Goal: Task Accomplishment & Management: Manage account settings

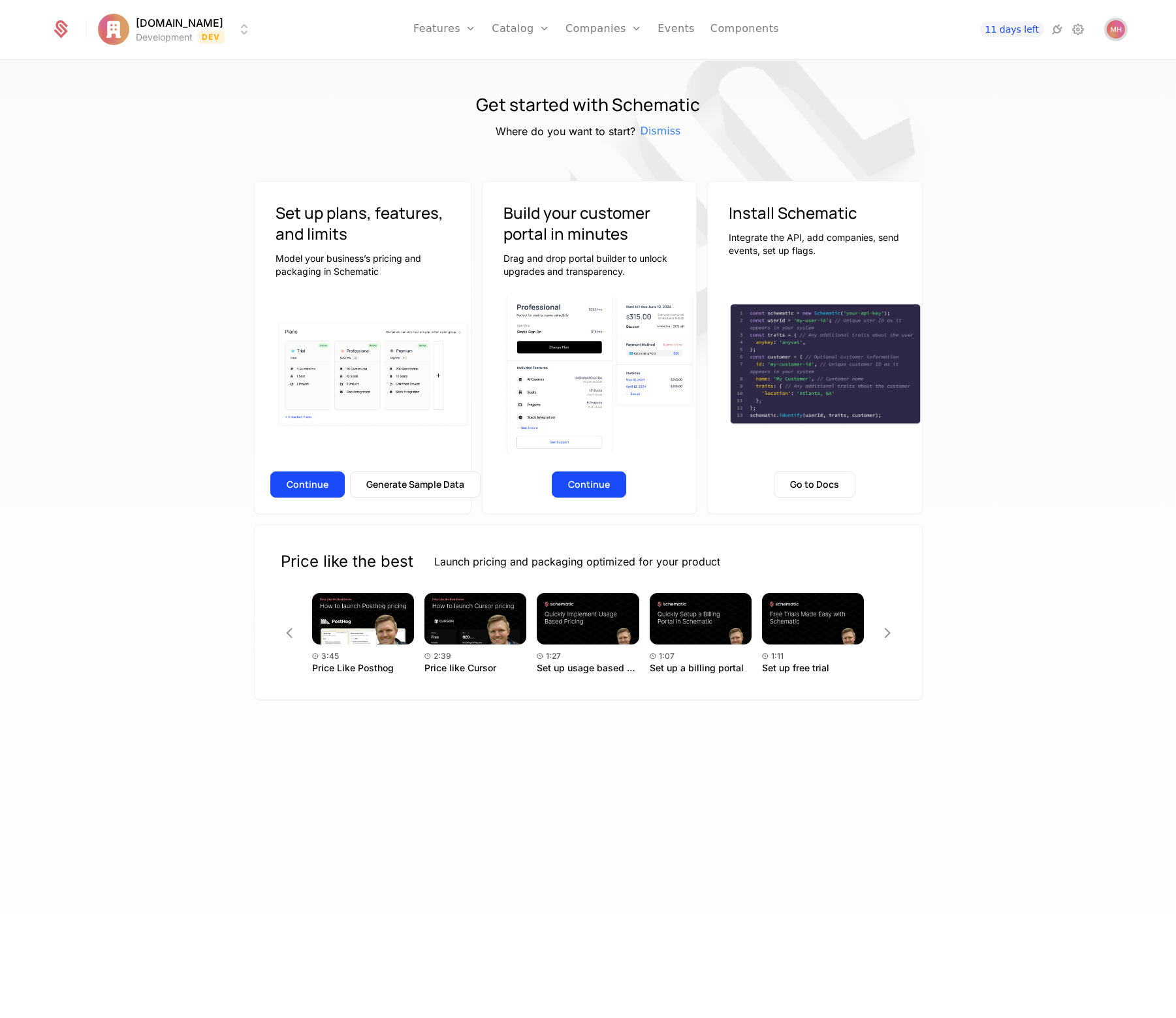
click at [1115, 28] on img "Open user button" at bounding box center [1115, 29] width 19 height 19
click at [991, 111] on button "Manage account" at bounding box center [1001, 103] width 247 height 32
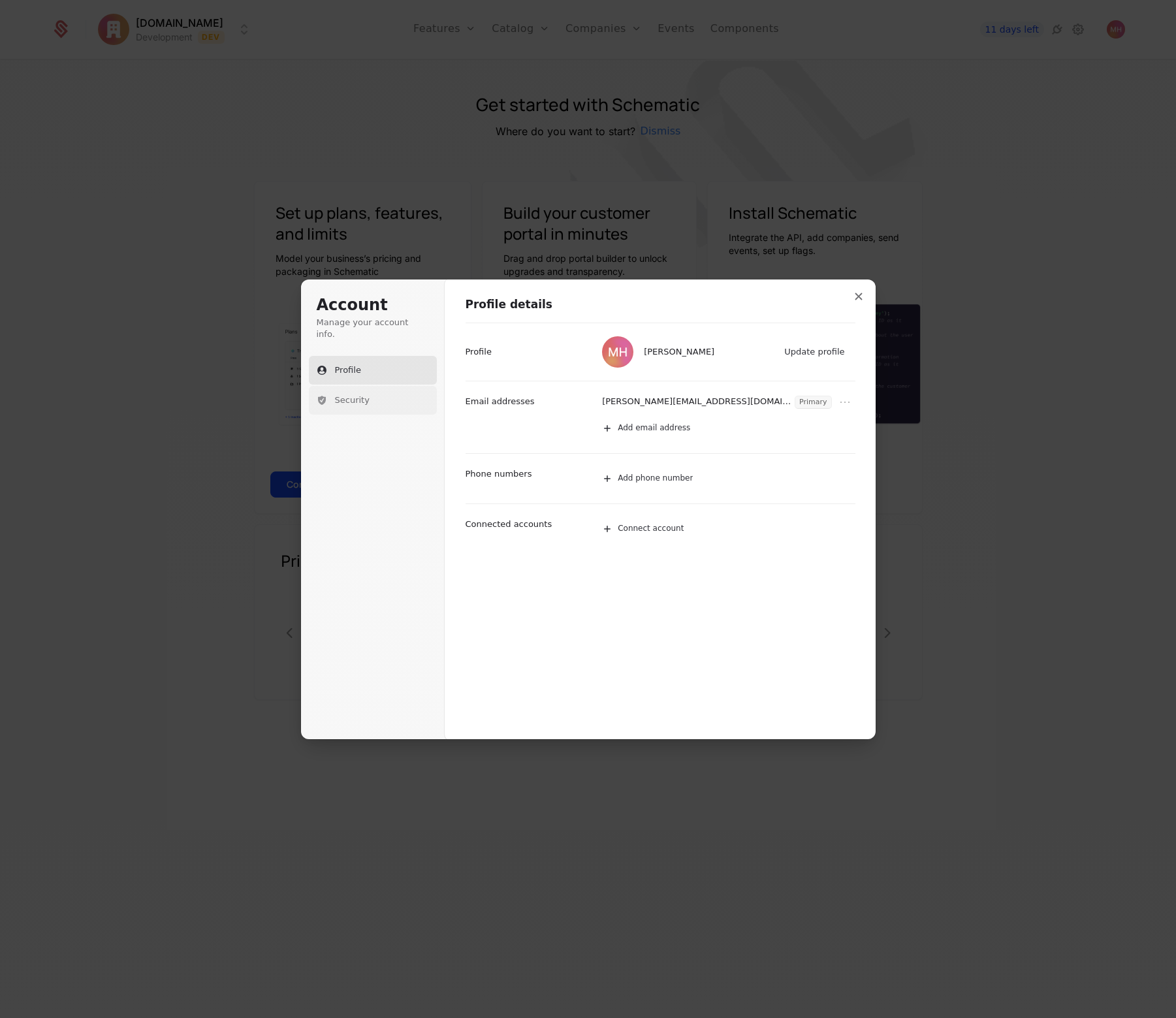
click at [382, 386] on button "Security" at bounding box center [372, 399] width 128 height 28
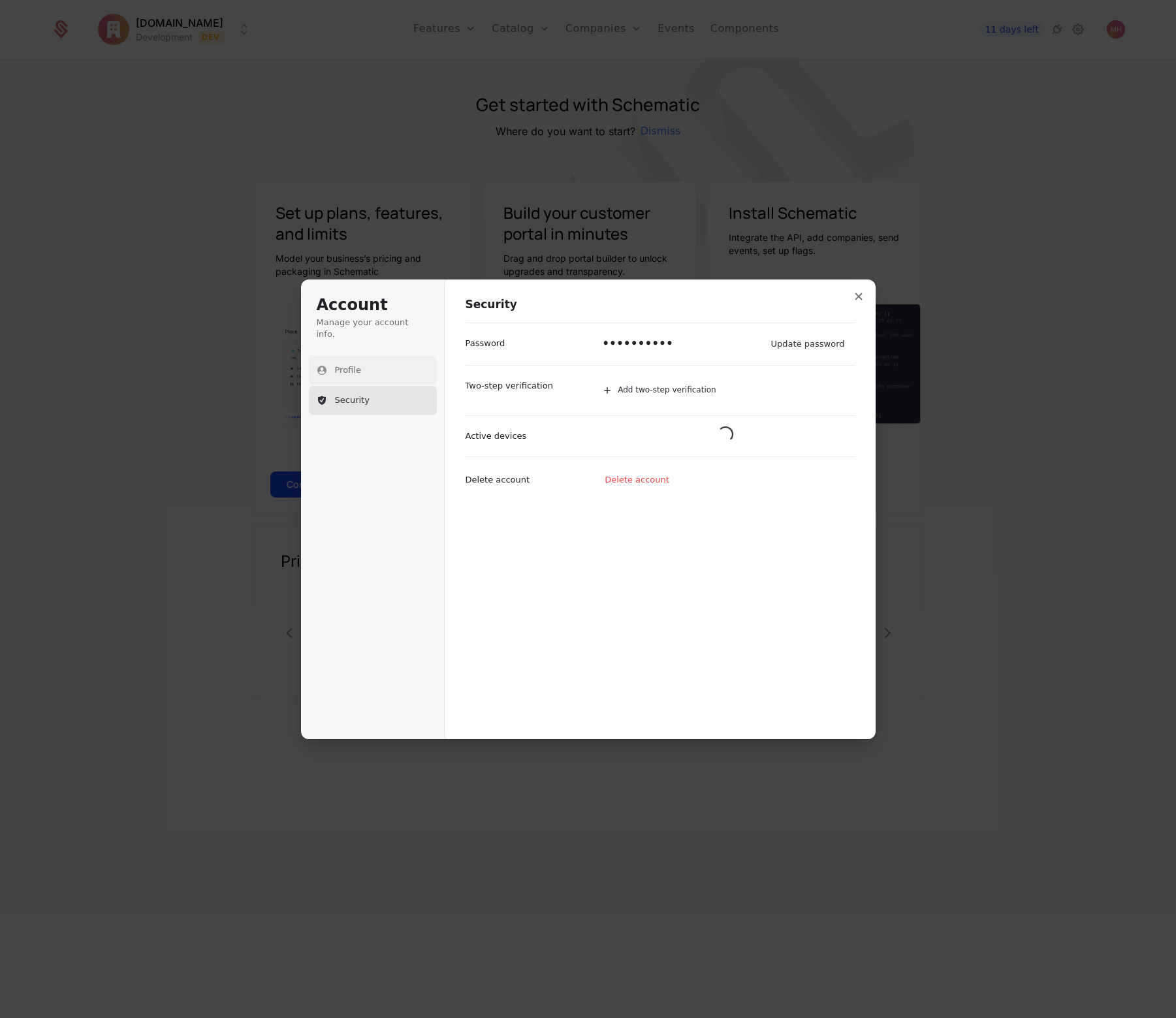
click at [378, 360] on button "Profile" at bounding box center [372, 370] width 128 height 28
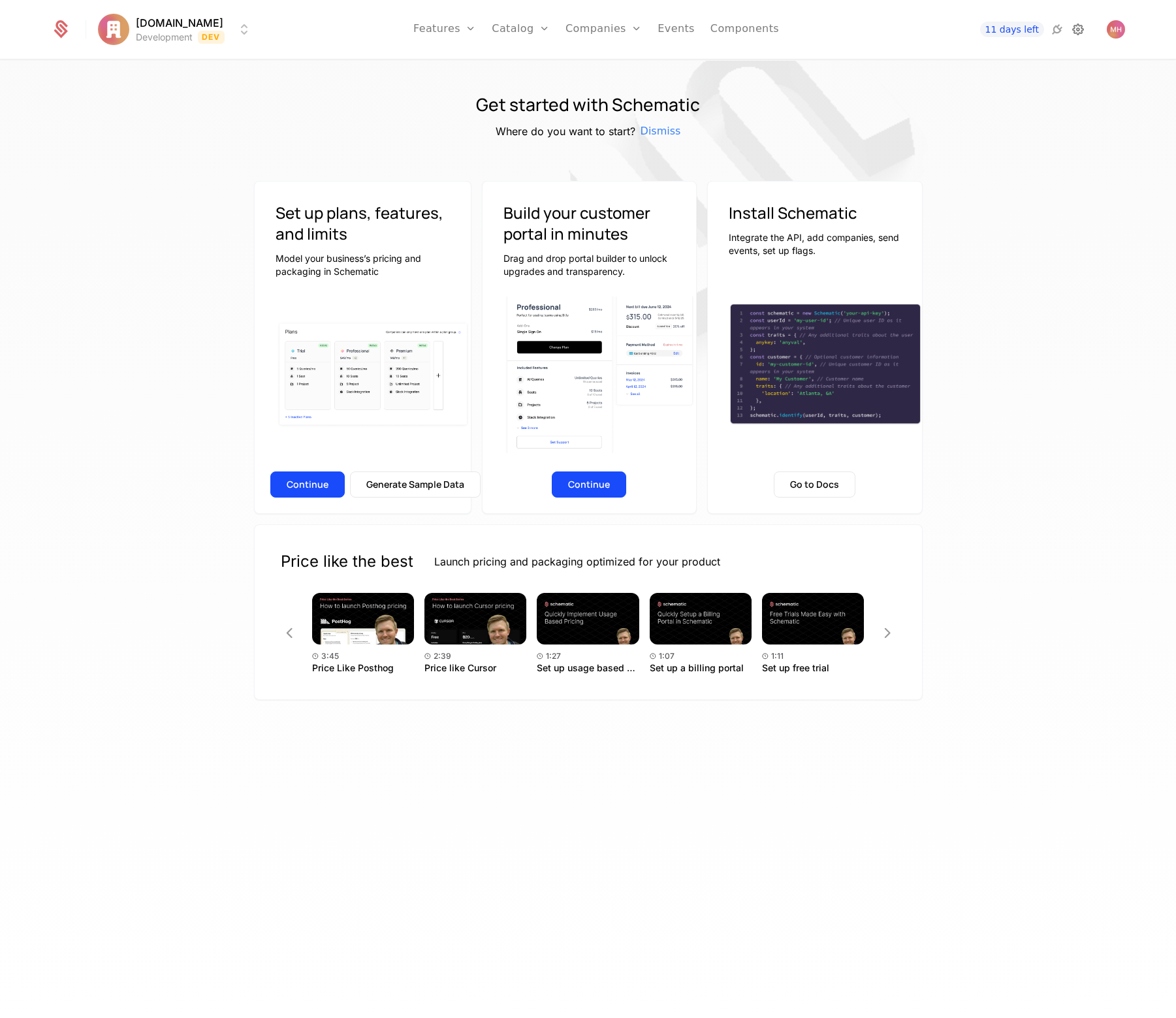
click at [1082, 30] on icon at bounding box center [1077, 29] width 16 height 16
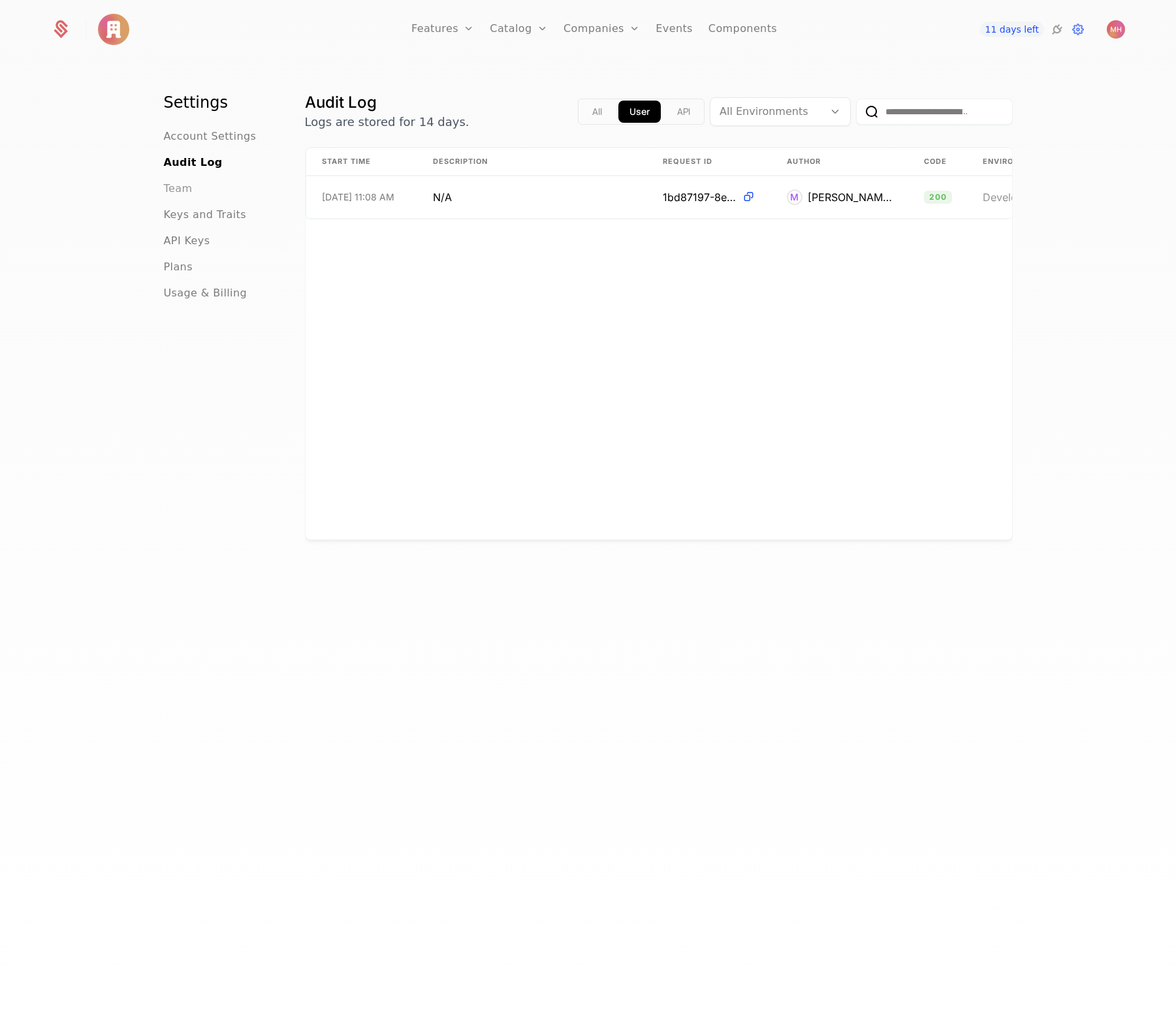
click at [177, 188] on span "Team" at bounding box center [178, 188] width 28 height 16
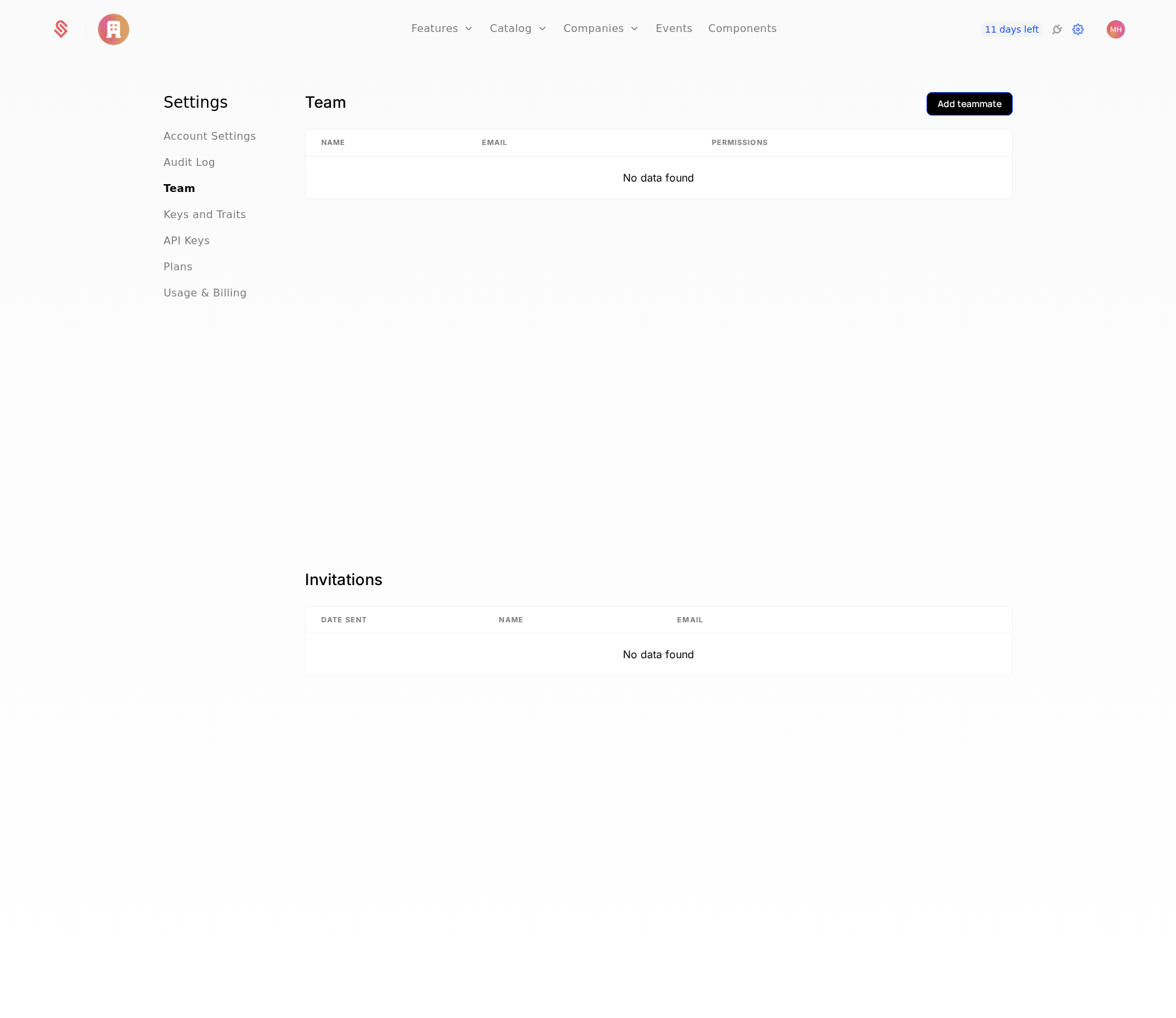
click at [952, 93] on button "Add teammate" at bounding box center [969, 103] width 86 height 23
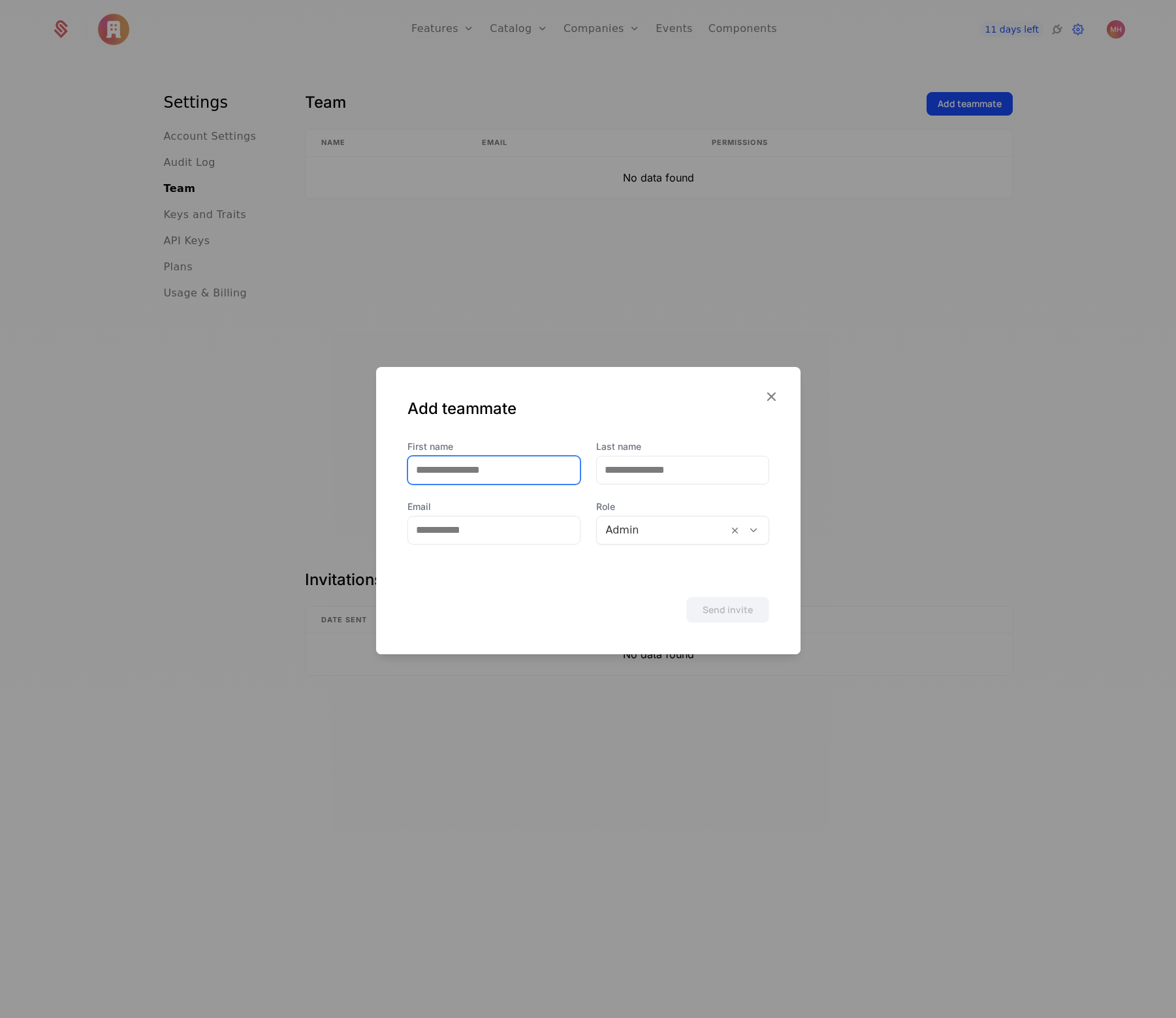
click at [458, 468] on input "First name" at bounding box center [494, 470] width 172 height 27
type input "****"
type input "*******"
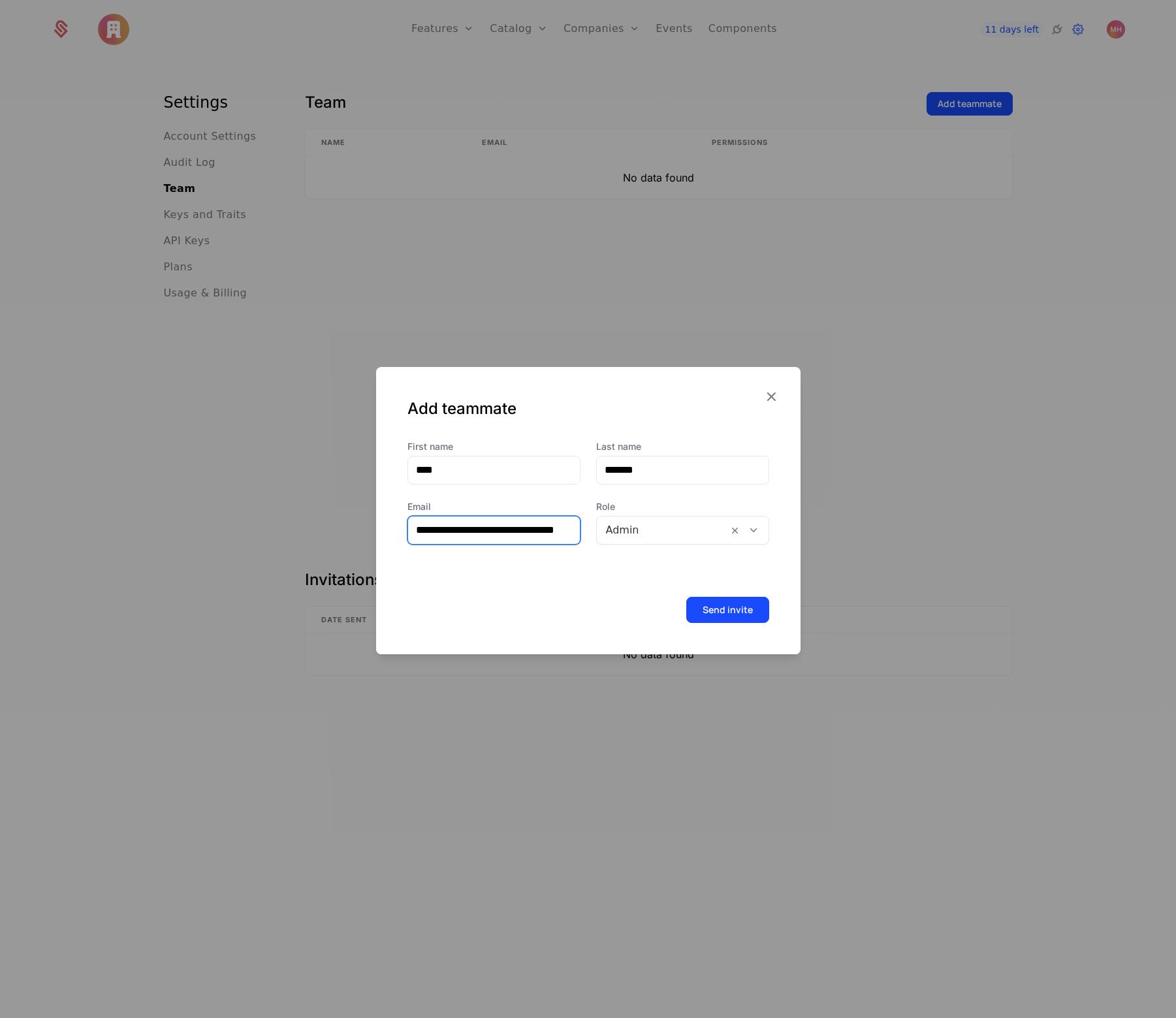
scroll to position [0, 34]
type input "**********"
click at [715, 610] on button "Send invite" at bounding box center [727, 609] width 83 height 26
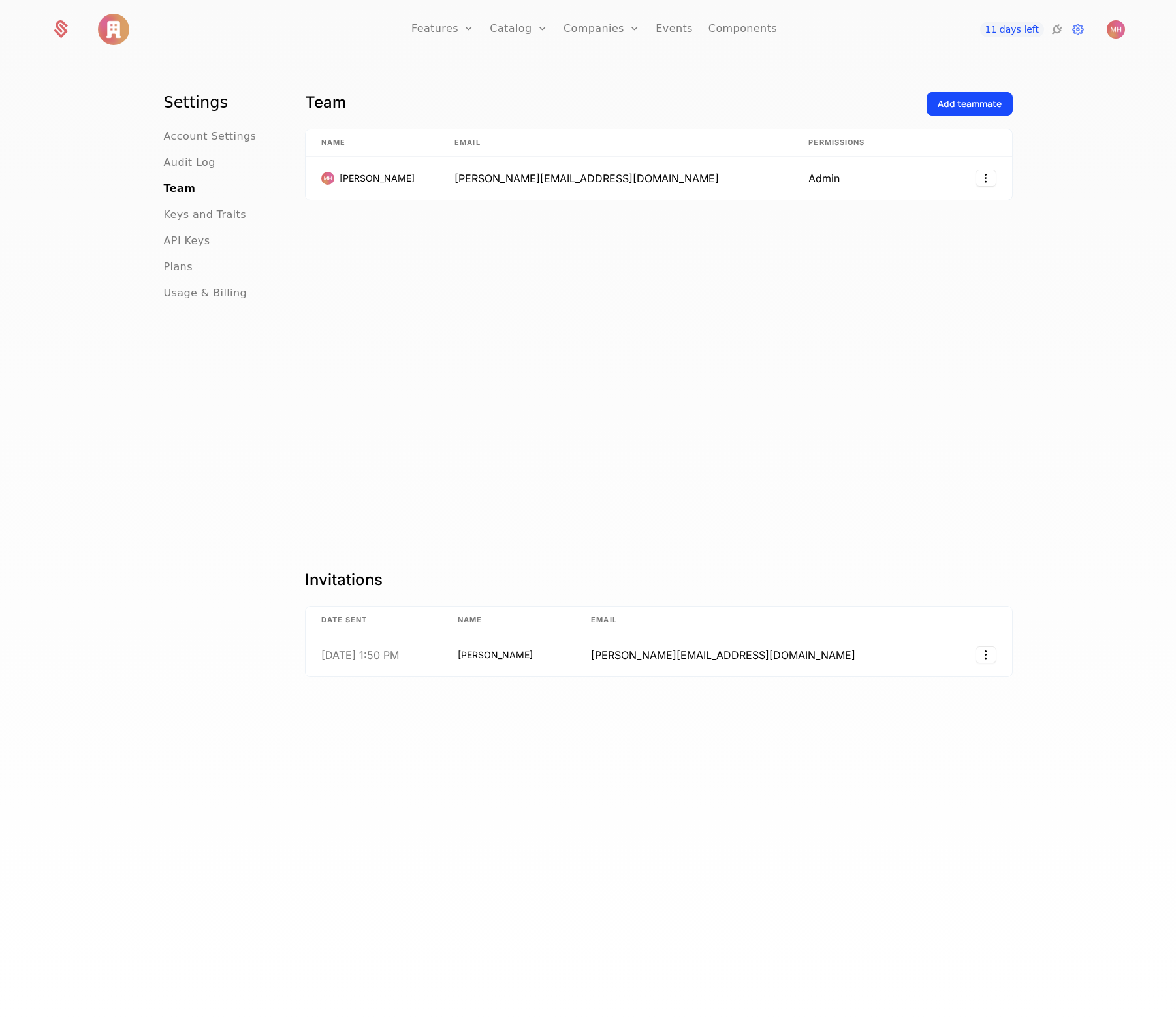
click at [658, 552] on div "Team Add teammate Name Email Permissions [PERSON_NAME] [PERSON_NAME][EMAIL_ADDR…" at bounding box center [658, 558] width 708 height 933
click at [190, 165] on span "Audit Log" at bounding box center [189, 163] width 52 height 16
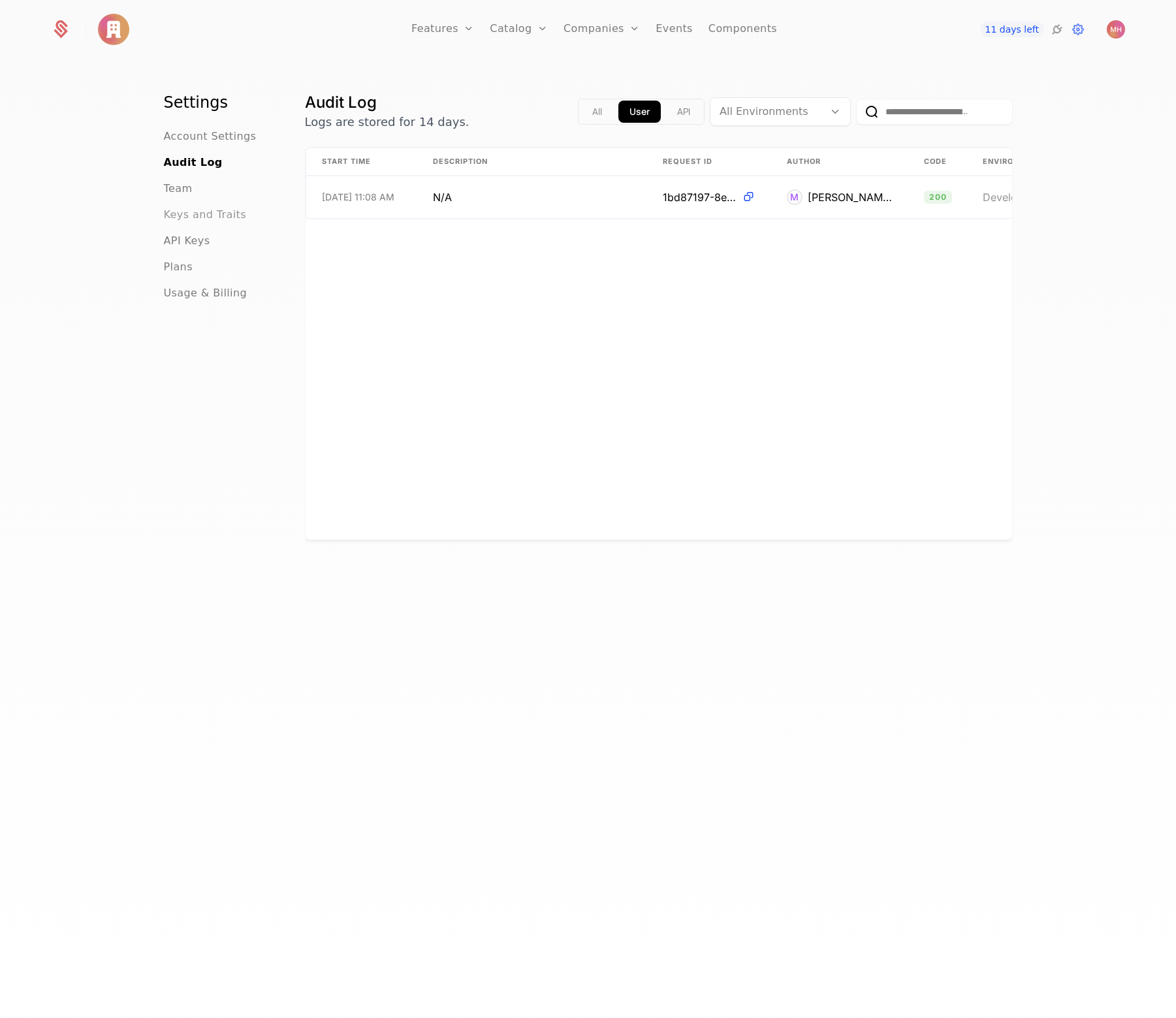
click at [194, 212] on span "Keys and Traits" at bounding box center [205, 215] width 82 height 16
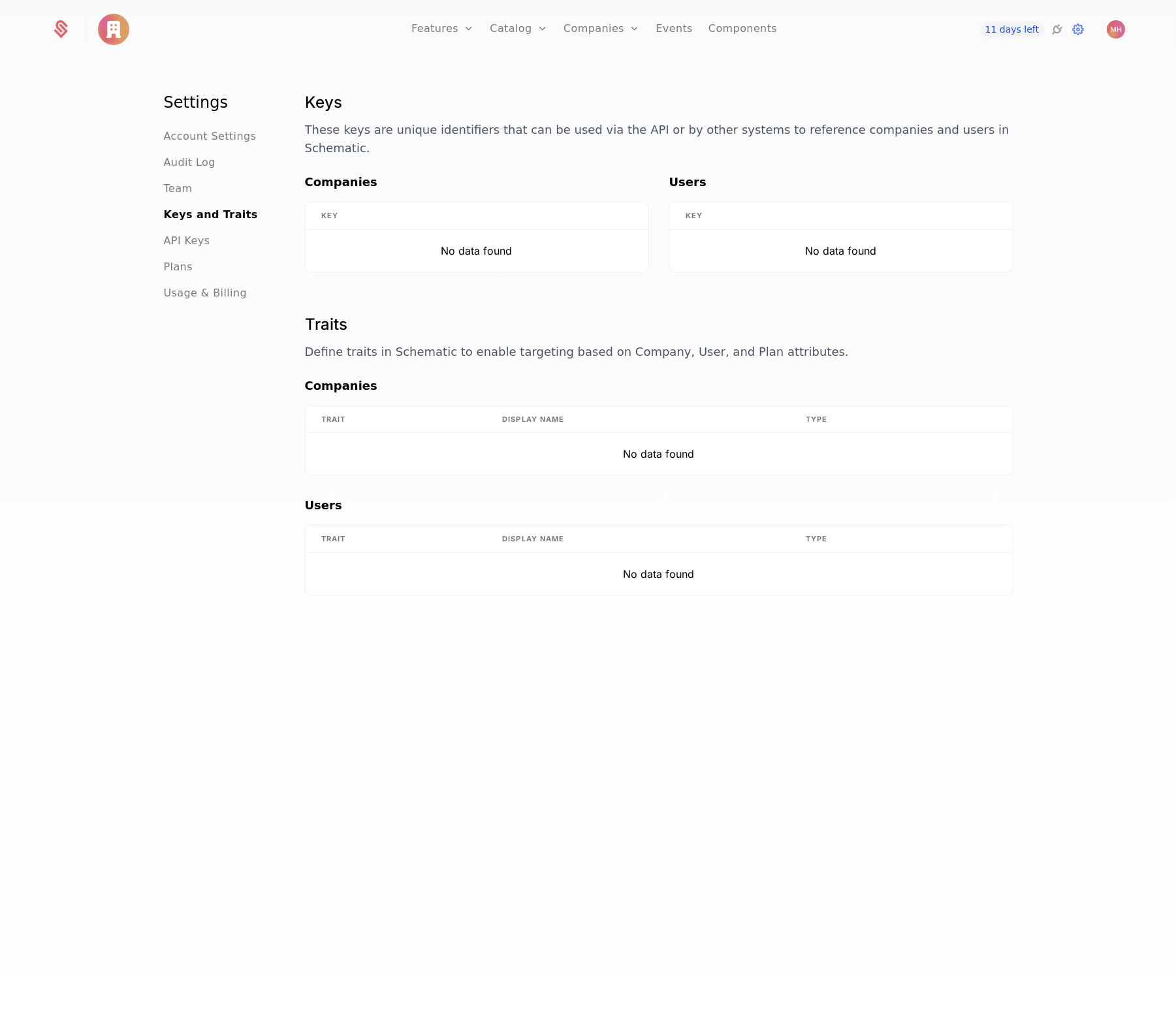
click at [157, 188] on div "Settings Account Settings Audit Log Team Keys and Traits API Keys Plans Usage &…" at bounding box center [588, 543] width 1176 height 965
click at [172, 185] on span "Team" at bounding box center [178, 188] width 28 height 16
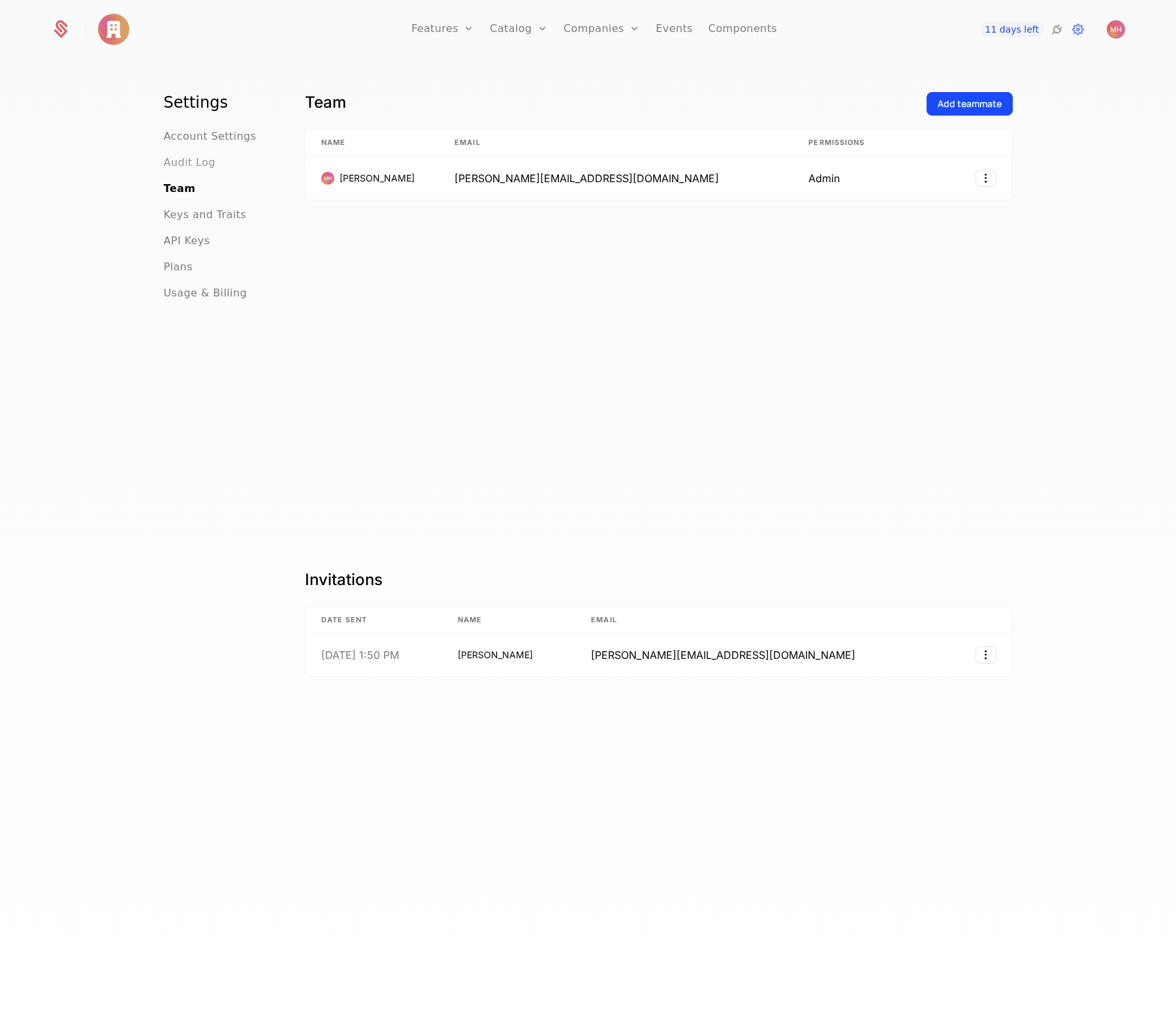
click at [183, 157] on span "Audit Log" at bounding box center [189, 163] width 52 height 16
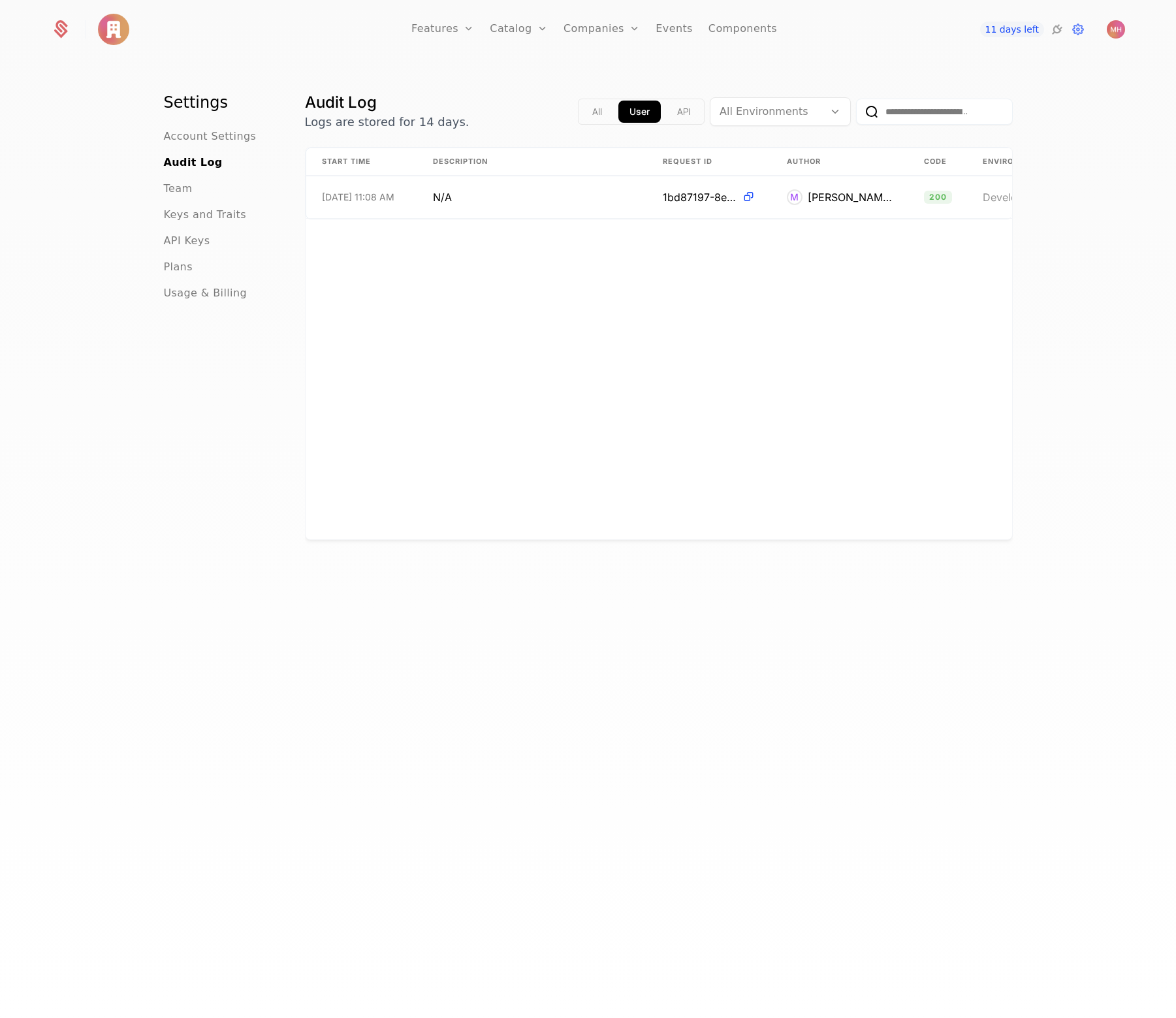
click at [189, 147] on ul "Account Settings Audit Log Team Keys and Traits API Keys Plans Usage & Billing" at bounding box center [219, 215] width 109 height 173
click at [192, 142] on span "Account Settings" at bounding box center [210, 137] width 93 height 16
